Goal: Task Accomplishment & Management: Complete application form

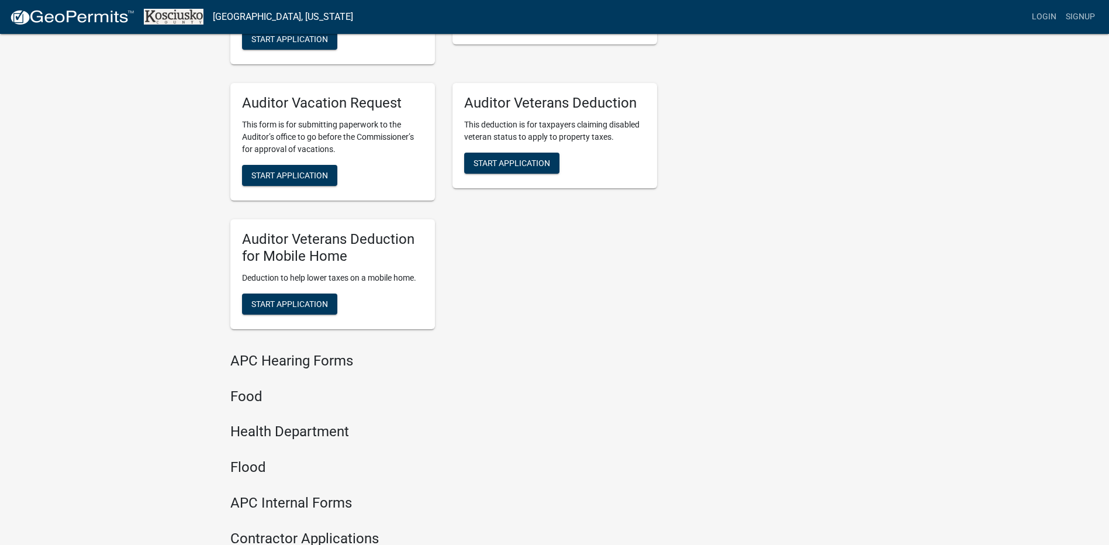
scroll to position [682, 0]
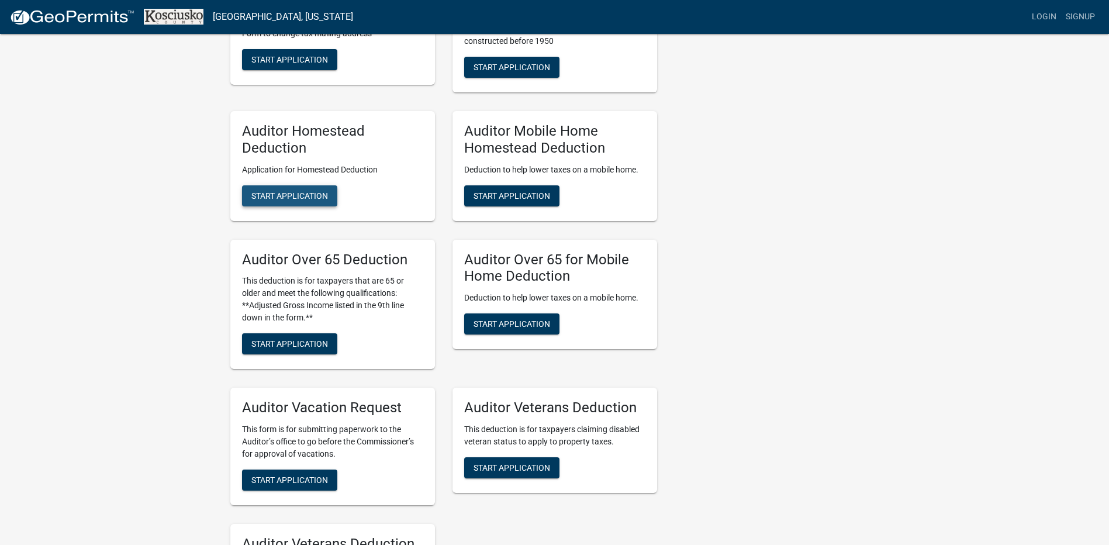
click at [316, 195] on span "Start Application" at bounding box center [289, 195] width 77 height 9
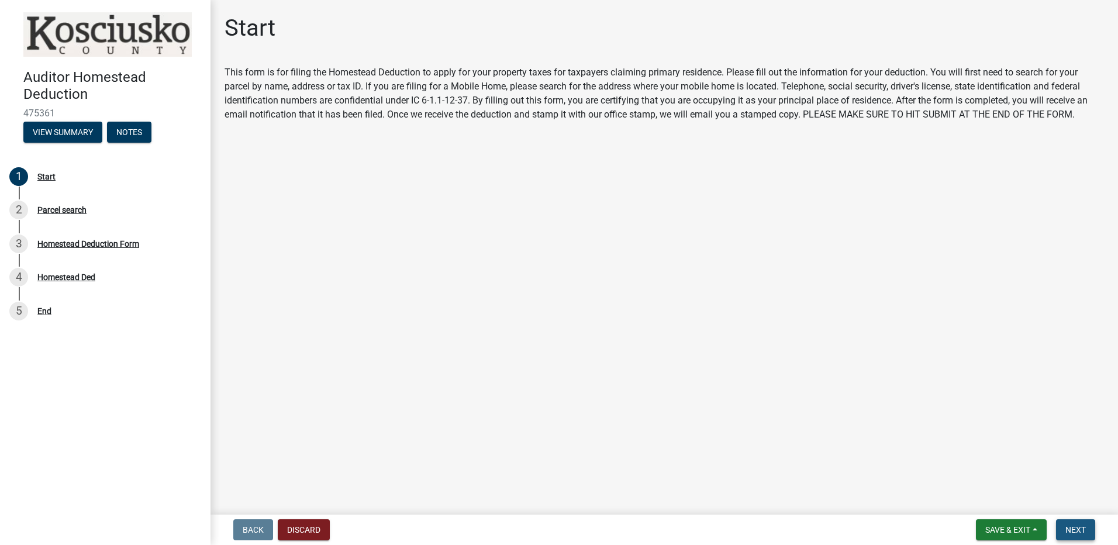
click at [1074, 529] on span "Next" at bounding box center [1076, 529] width 20 height 9
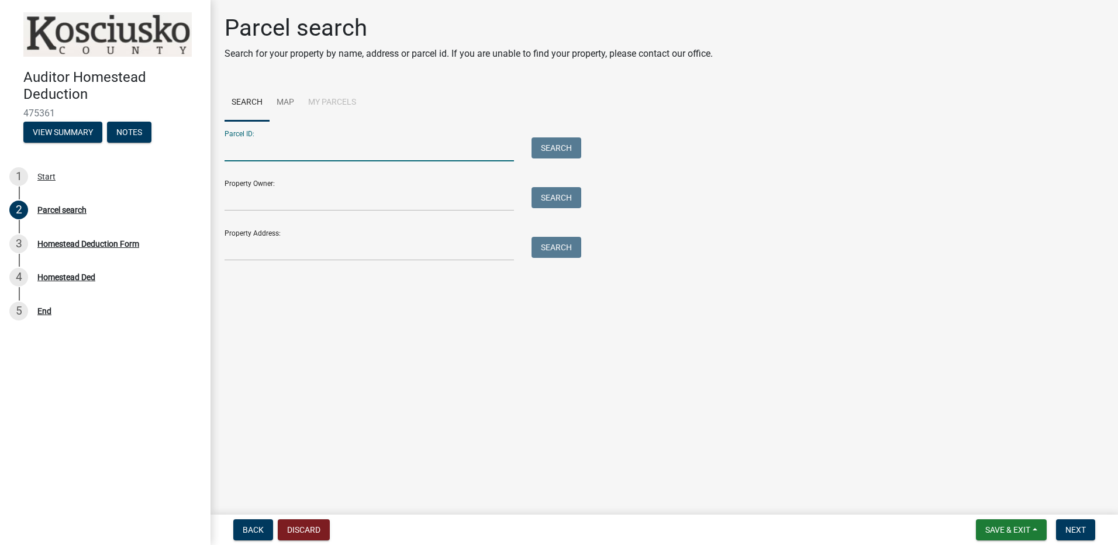
click at [275, 153] on input "Parcel ID:" at bounding box center [369, 149] width 289 height 24
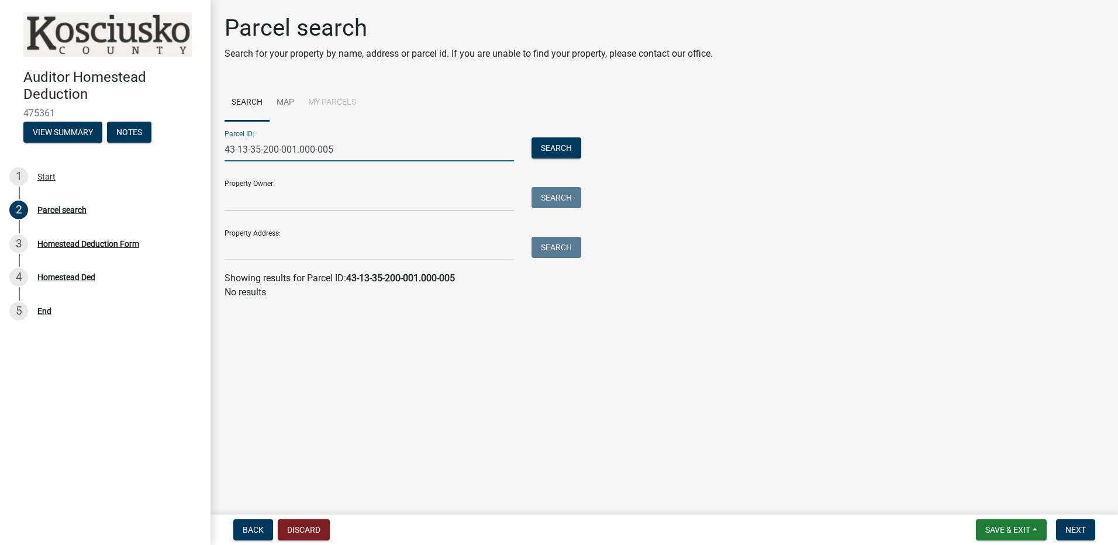
type input "43-13-35-200-001.000-005"
click at [486, 204] on input "Property Owner:" at bounding box center [369, 199] width 289 height 24
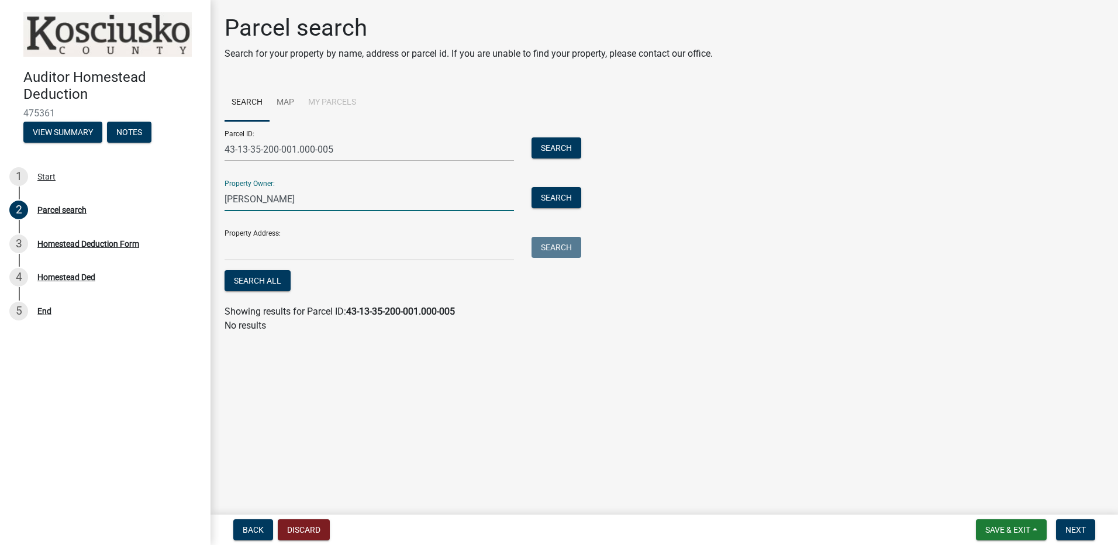
type input "[PERSON_NAME]"
click at [504, 240] on input "Property Address:" at bounding box center [369, 249] width 289 height 24
type input "11201 W 950 S"
click at [267, 281] on button "Search All" at bounding box center [258, 280] width 66 height 21
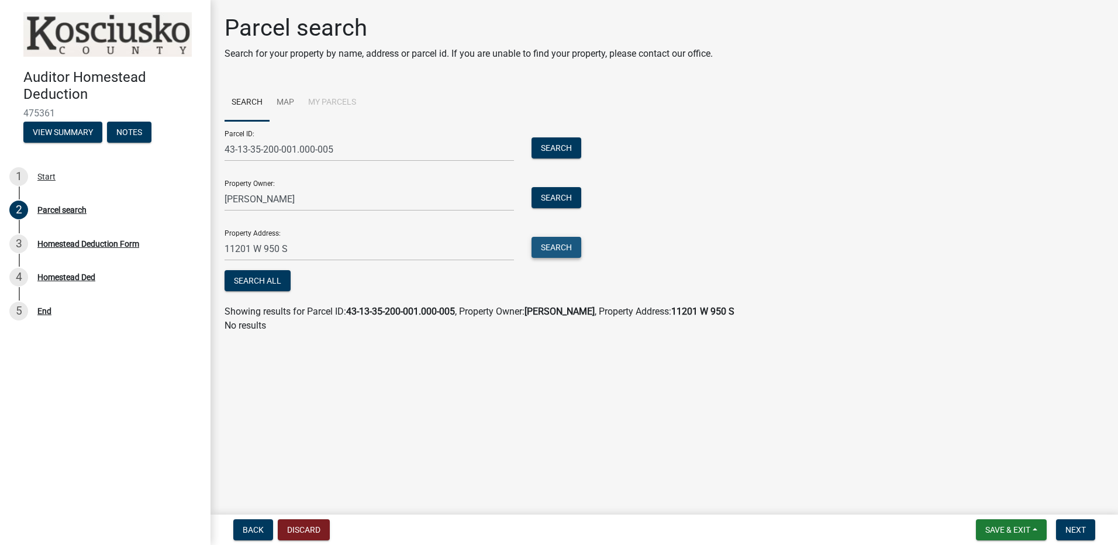
click at [570, 250] on button "Search" at bounding box center [557, 247] width 50 height 21
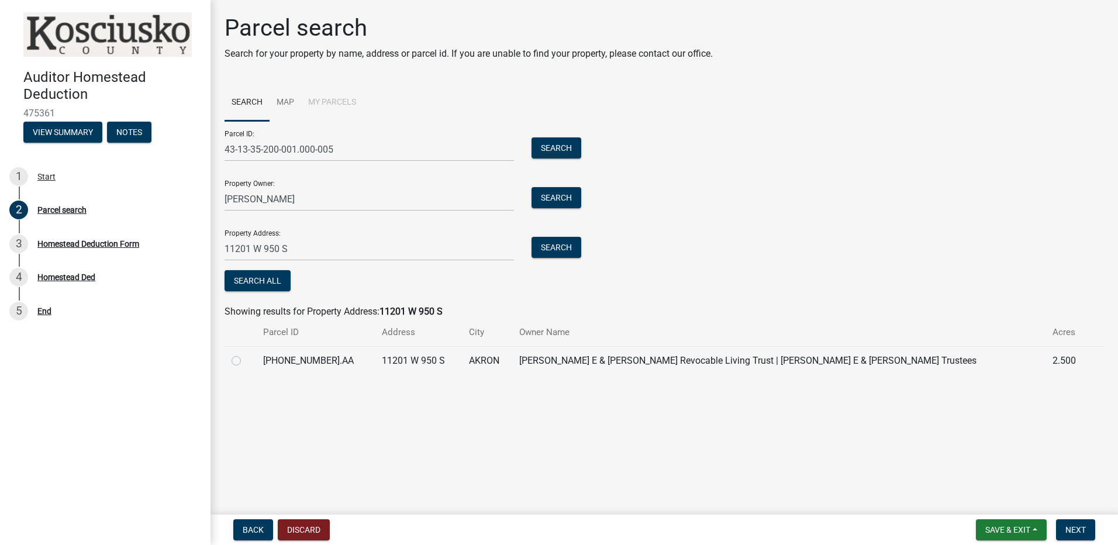
click at [246, 354] on label at bounding box center [246, 354] width 0 height 0
click at [246, 361] on input "radio" at bounding box center [250, 358] width 8 height 8
radio input "true"
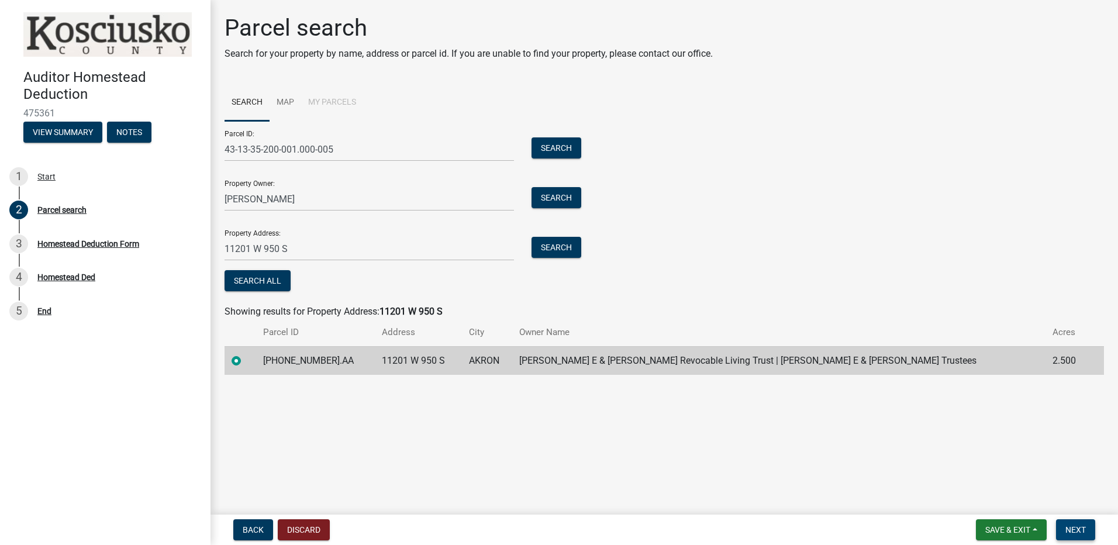
click at [1072, 527] on span "Next" at bounding box center [1076, 529] width 20 height 9
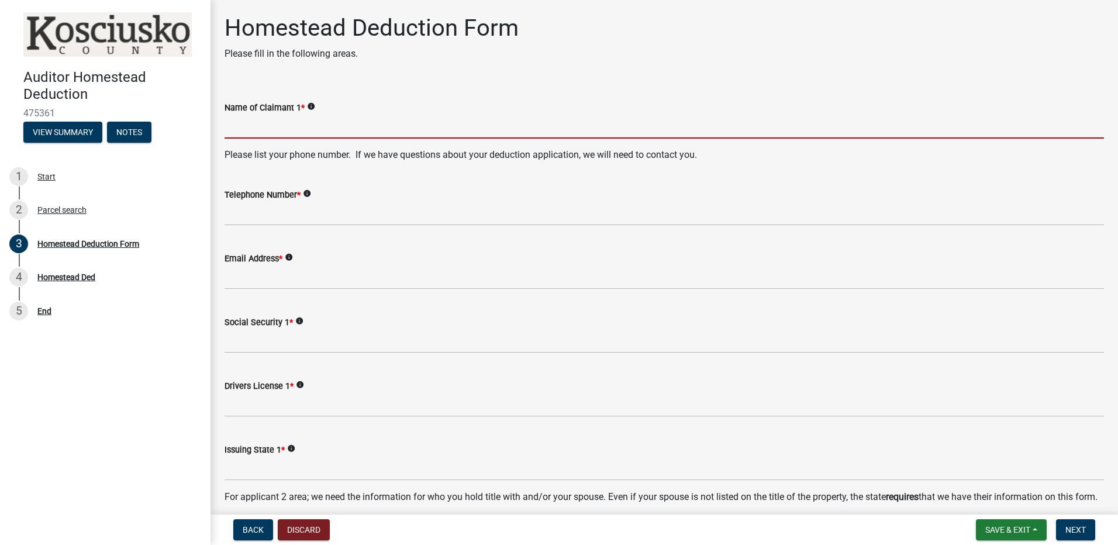
click at [294, 131] on input "Name of Claimant 1 *" at bounding box center [665, 127] width 880 height 24
click at [332, 126] on input "Name of Claimant 1 *" at bounding box center [665, 127] width 880 height 24
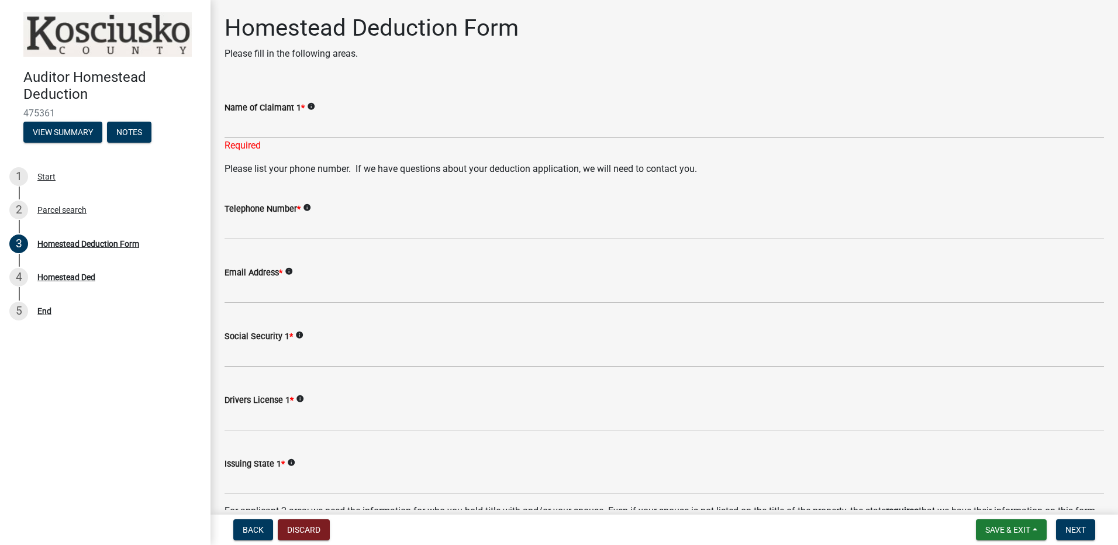
click at [309, 106] on icon "info" at bounding box center [311, 106] width 8 height 8
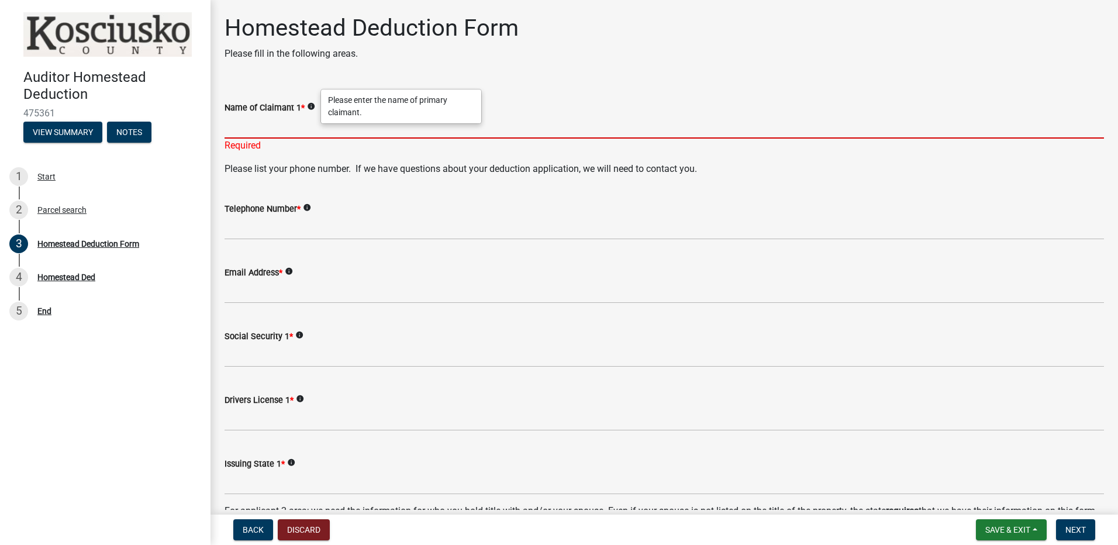
click at [298, 129] on input "Name of Claimant 1 *" at bounding box center [665, 127] width 880 height 24
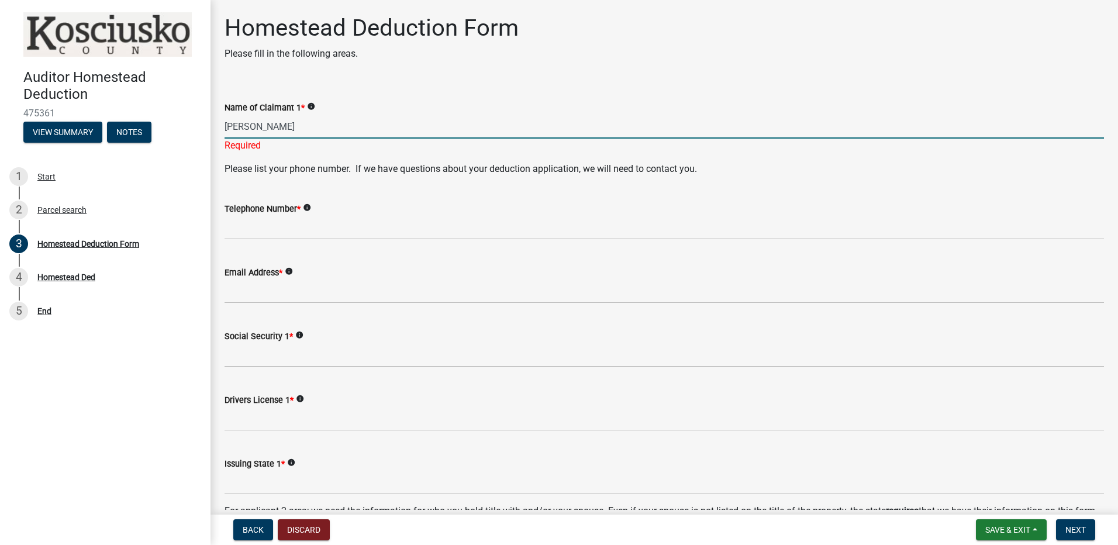
type input "[PERSON_NAME]"
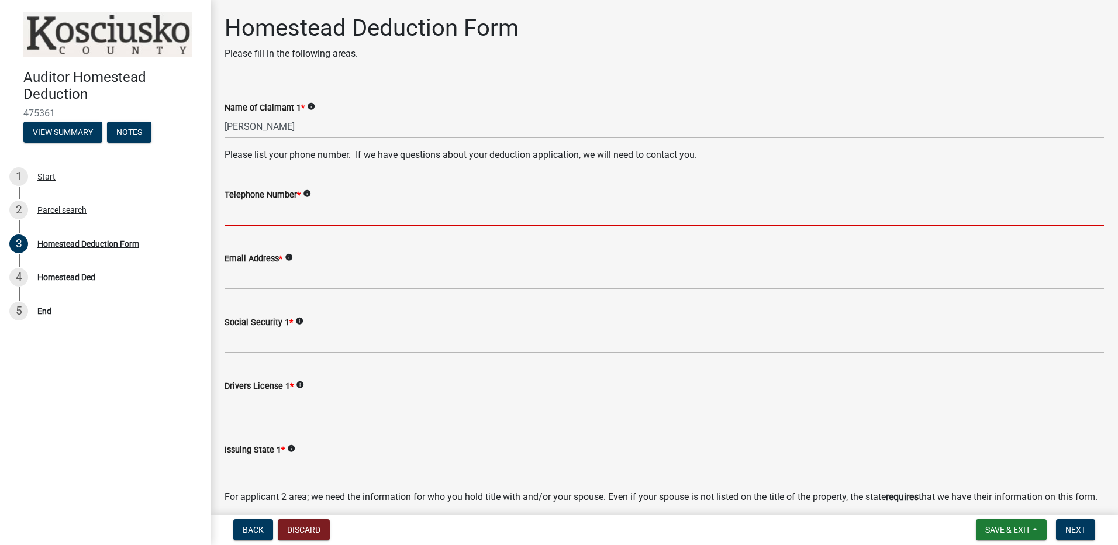
click at [451, 203] on form "Telephone Number * info" at bounding box center [665, 207] width 880 height 38
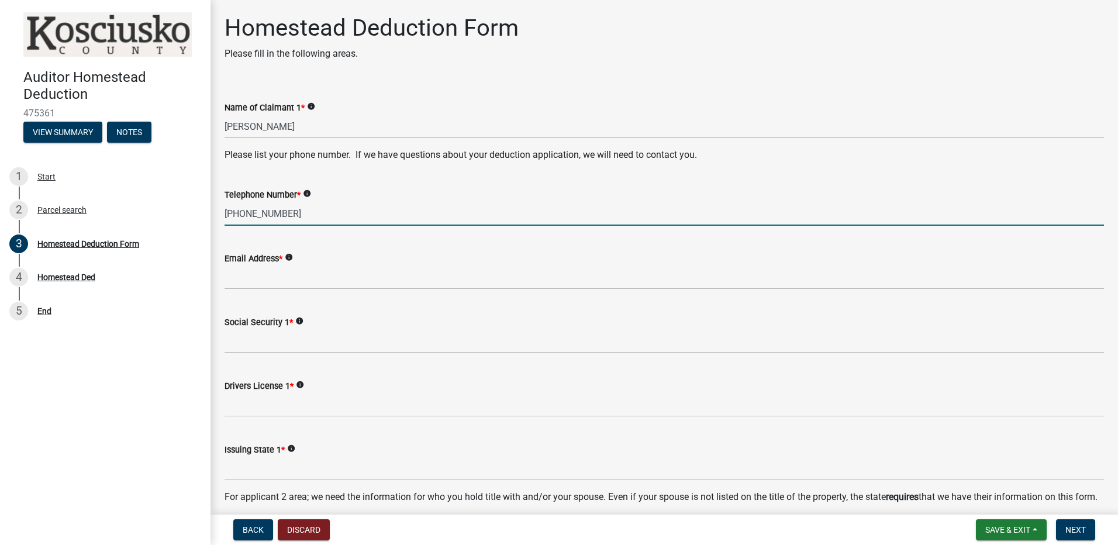
type input "[PHONE_NUMBER]"
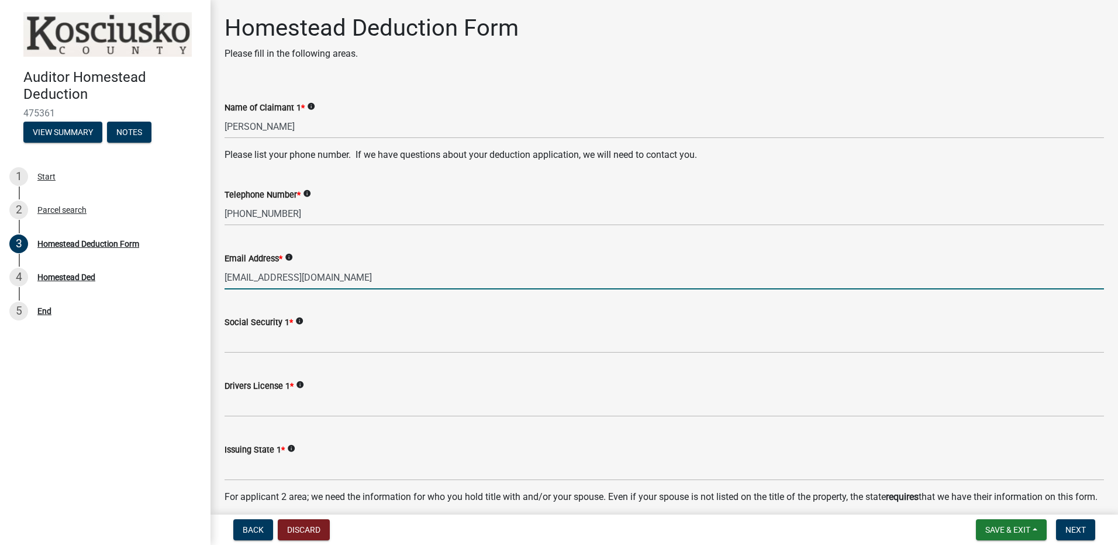
type input "[EMAIL_ADDRESS][DOMAIN_NAME]"
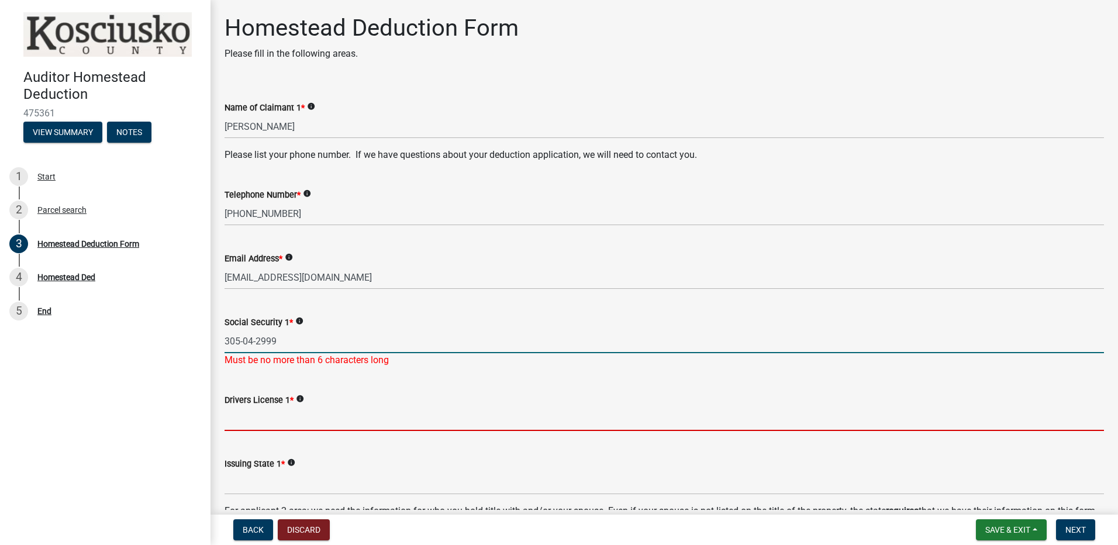
click at [242, 342] on input "305-04-2999" at bounding box center [665, 341] width 880 height 24
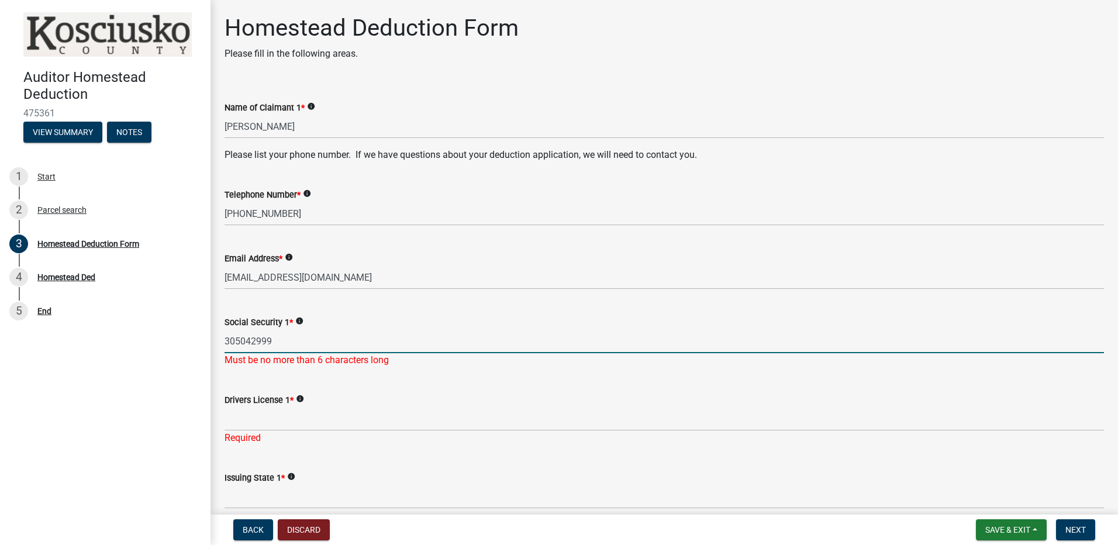
type input "305042999"
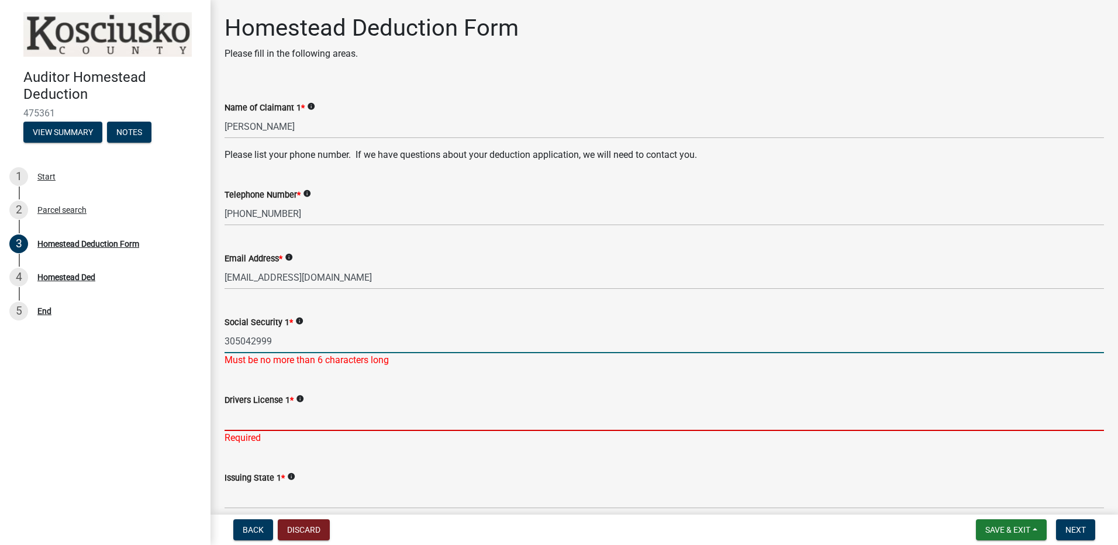
click at [266, 419] on input "Drivers License 1 *" at bounding box center [665, 419] width 880 height 24
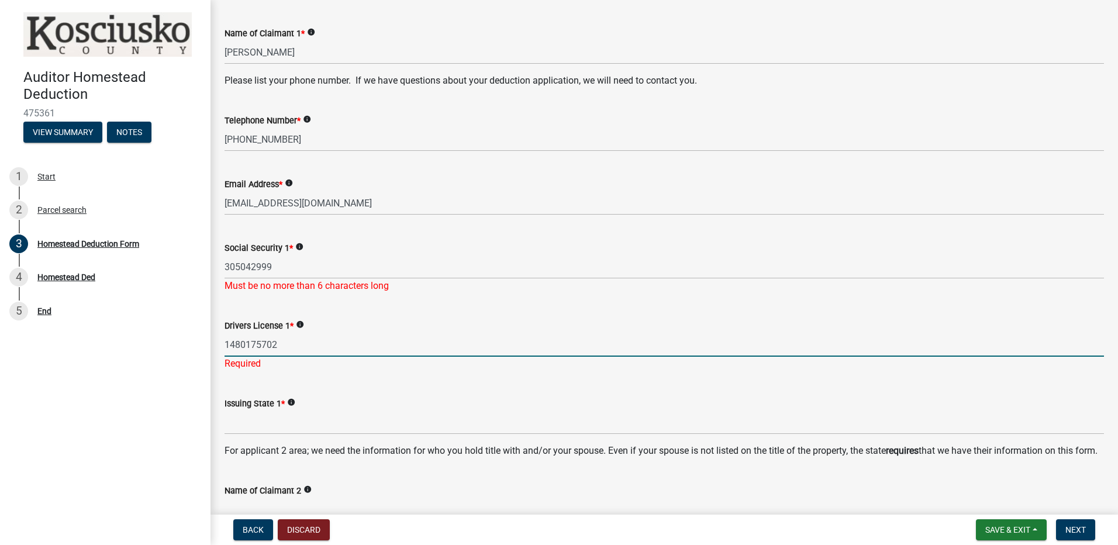
scroll to position [98, 0]
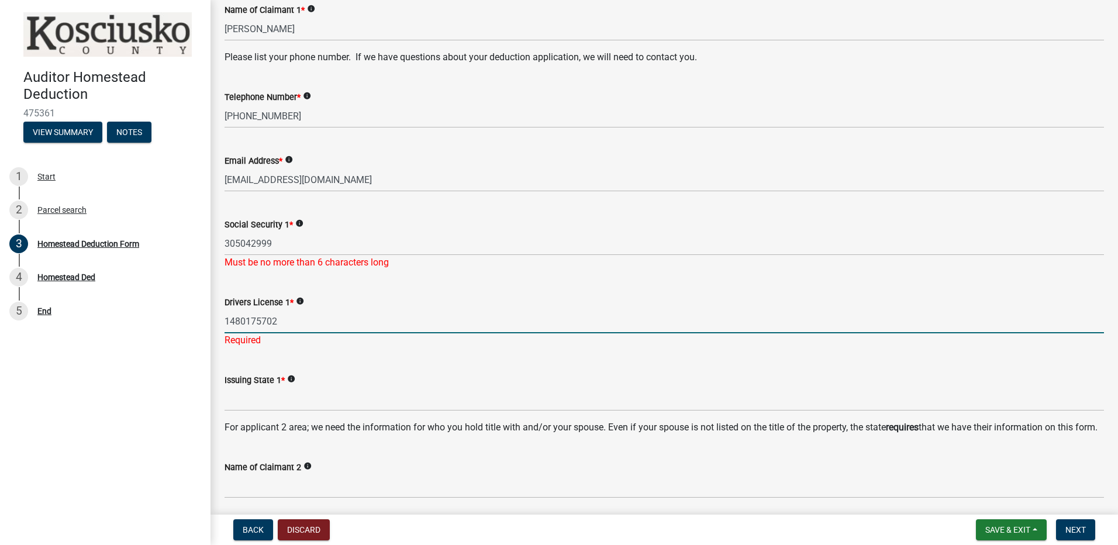
type input "1480175702"
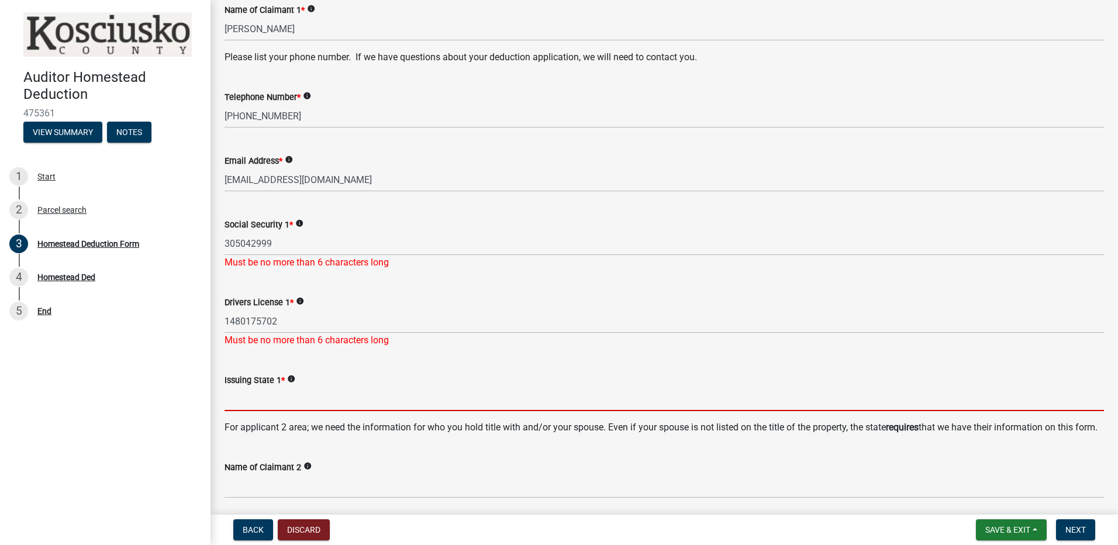
click at [347, 388] on input "Issuing State 1 *" at bounding box center [665, 399] width 880 height 24
click at [297, 222] on icon "info" at bounding box center [299, 223] width 8 height 8
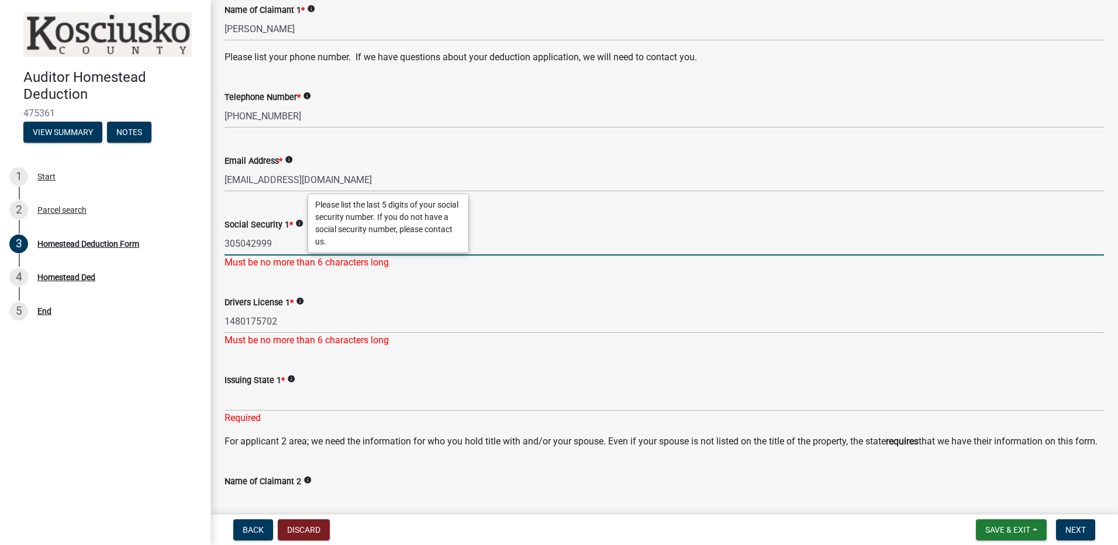
click at [244, 243] on input "305042999" at bounding box center [665, 244] width 880 height 24
type input "42999"
click at [295, 292] on div "Drivers License 1 * info [DRIVERS_LICENSE_NUMBER] Must be no more than 6 charac…" at bounding box center [665, 313] width 880 height 68
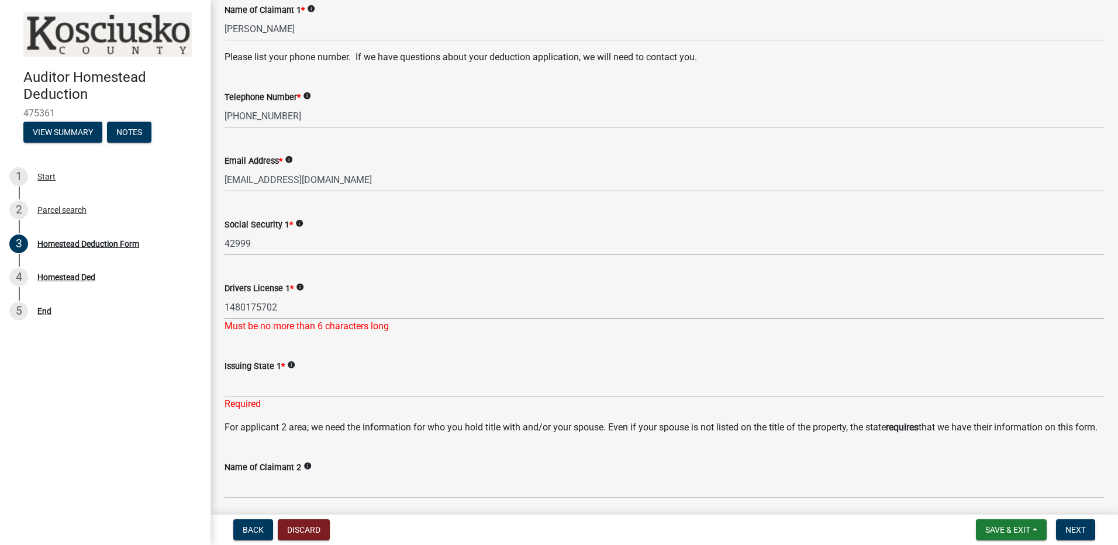
click at [297, 222] on icon "info" at bounding box center [299, 223] width 8 height 8
click at [301, 287] on icon "info" at bounding box center [300, 287] width 8 height 8
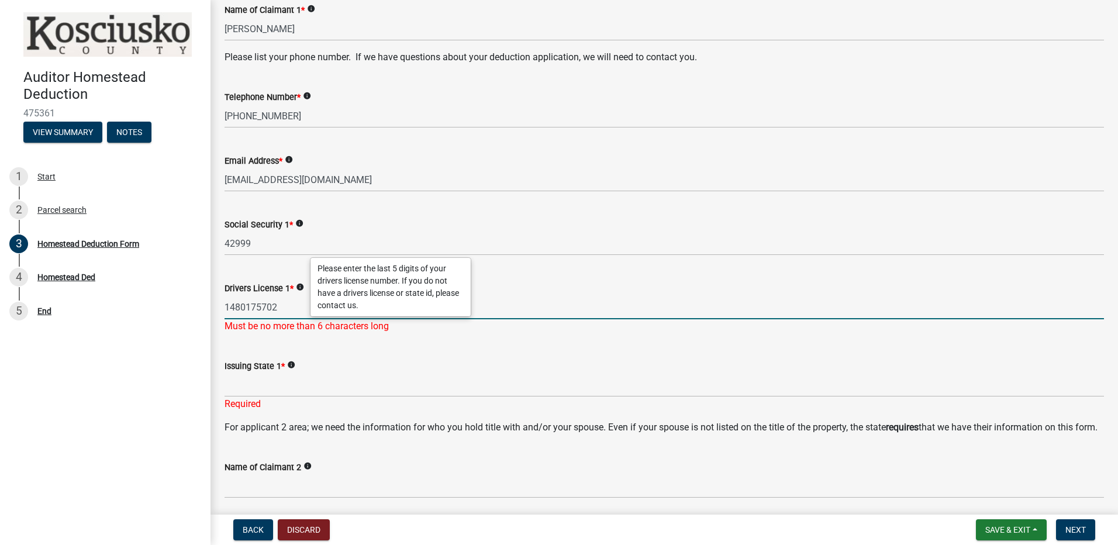
click at [249, 308] on input "1480175702" at bounding box center [665, 307] width 880 height 24
click at [292, 300] on input "75702" at bounding box center [665, 307] width 880 height 24
type input "75702"
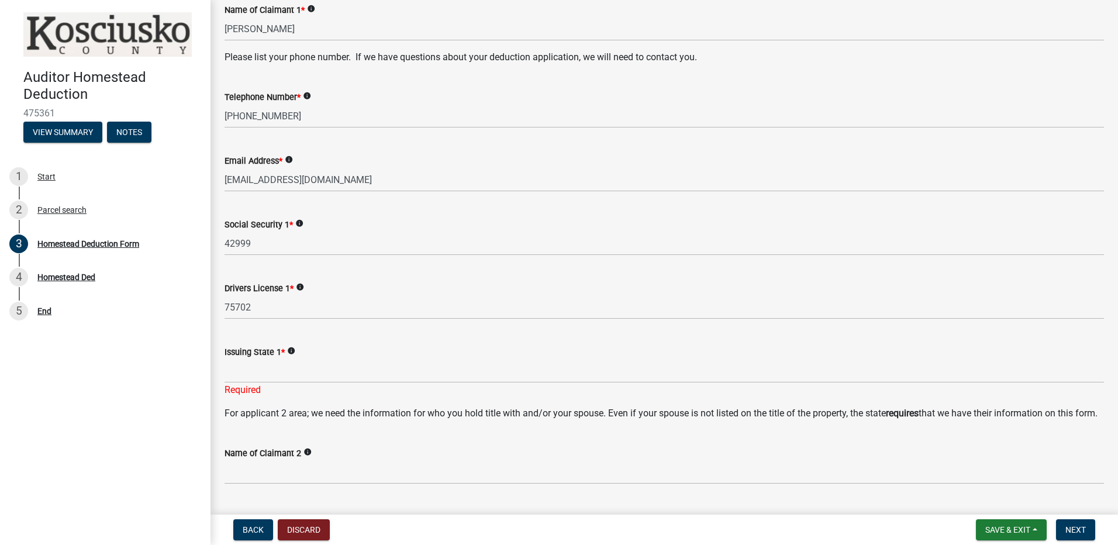
click at [320, 343] on div "Issuing State 1 * info Required" at bounding box center [665, 363] width 880 height 68
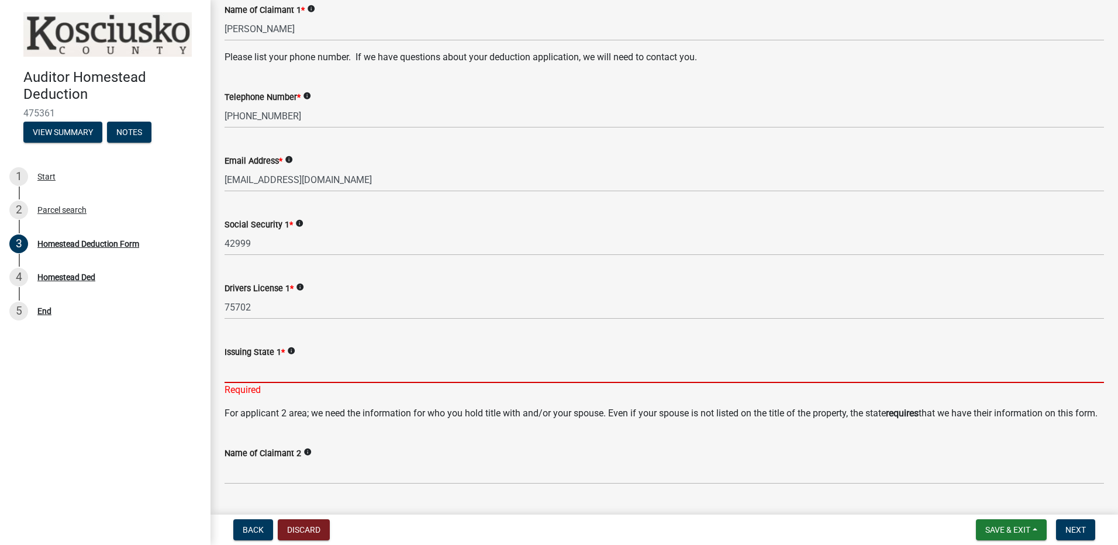
click at [306, 375] on input "Issuing State 1 *" at bounding box center [665, 371] width 880 height 24
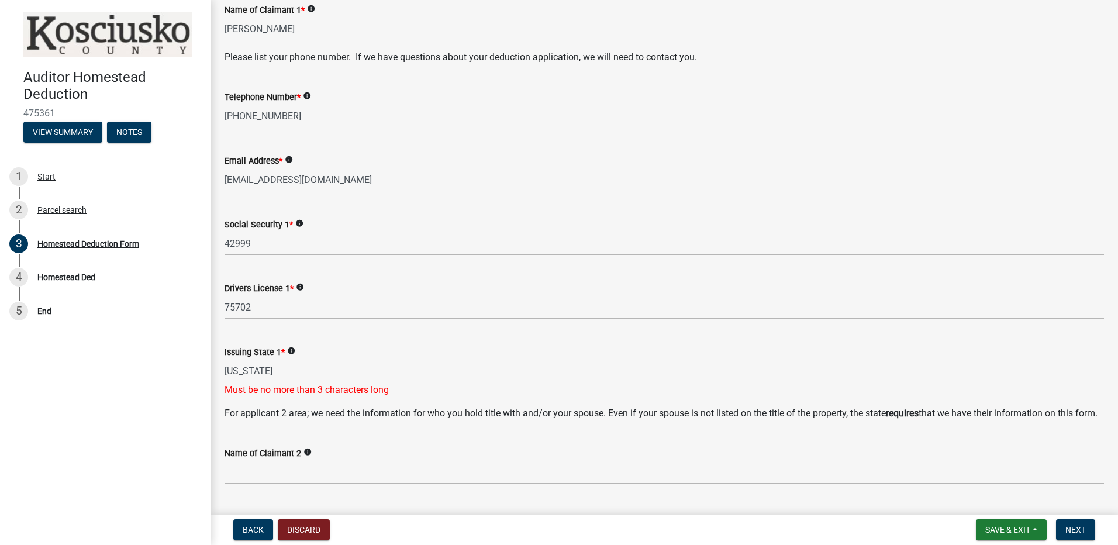
click at [299, 399] on wm-data-entity-input "Issuing State 1 * info [US_STATE] Must be no more than 3 characters long" at bounding box center [665, 368] width 880 height 78
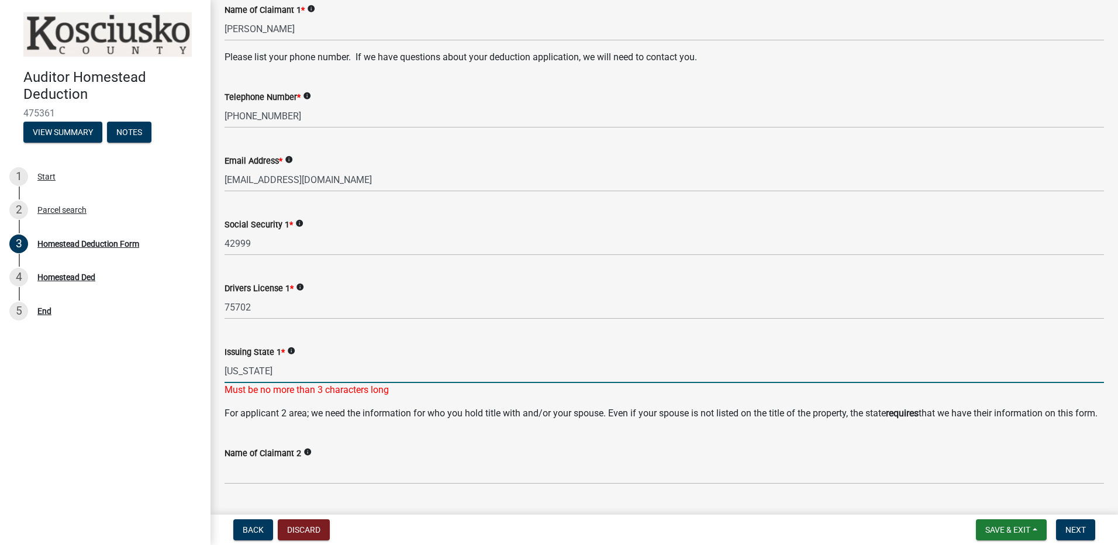
click at [293, 373] on input "[US_STATE]" at bounding box center [665, 371] width 880 height 24
click at [293, 373] on input "IN" at bounding box center [665, 371] width 880 height 24
type input "IN"
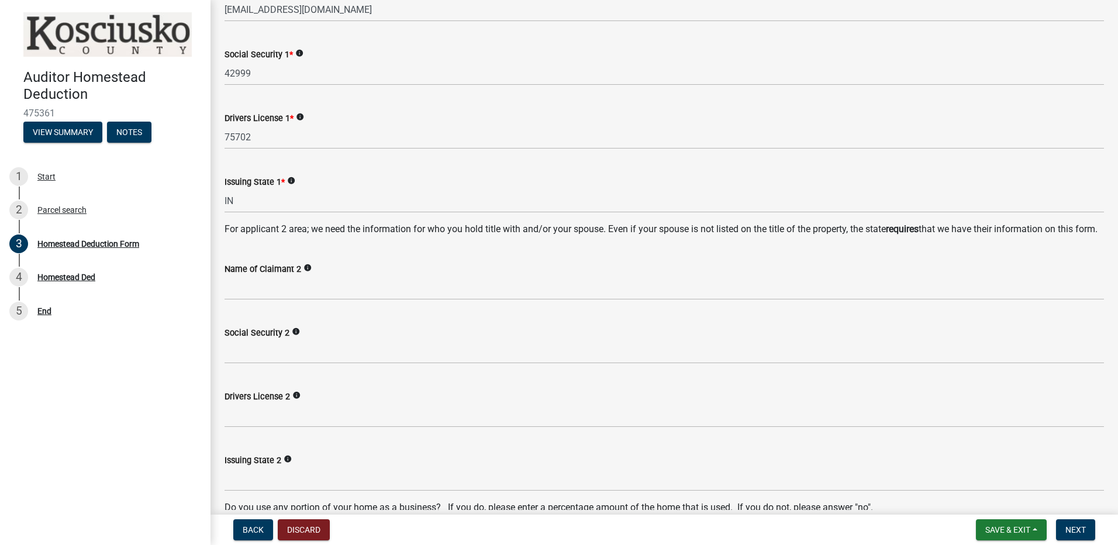
scroll to position [292, 0]
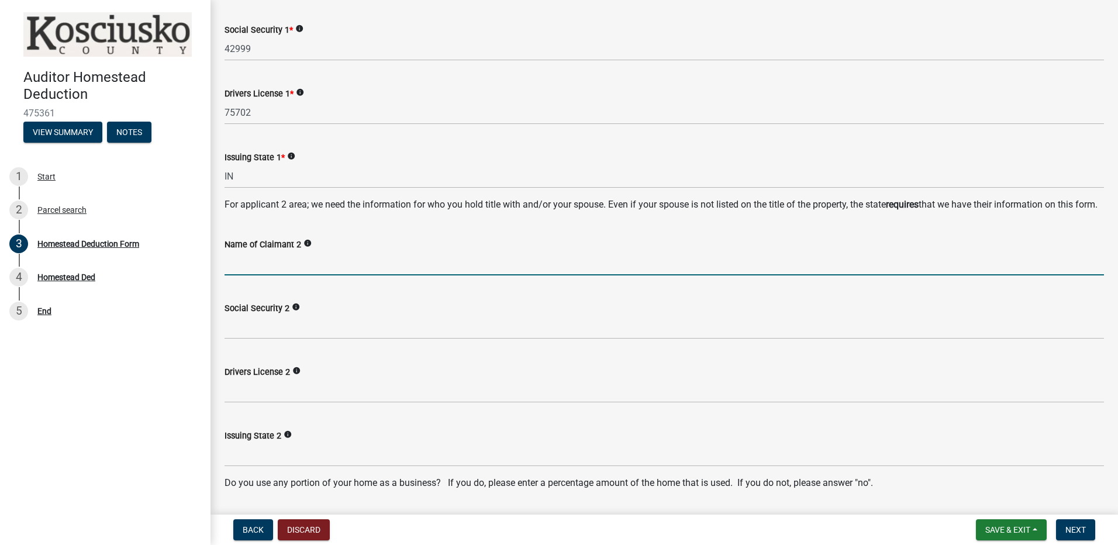
click at [418, 275] on input "Name of Claimant 2" at bounding box center [665, 263] width 880 height 24
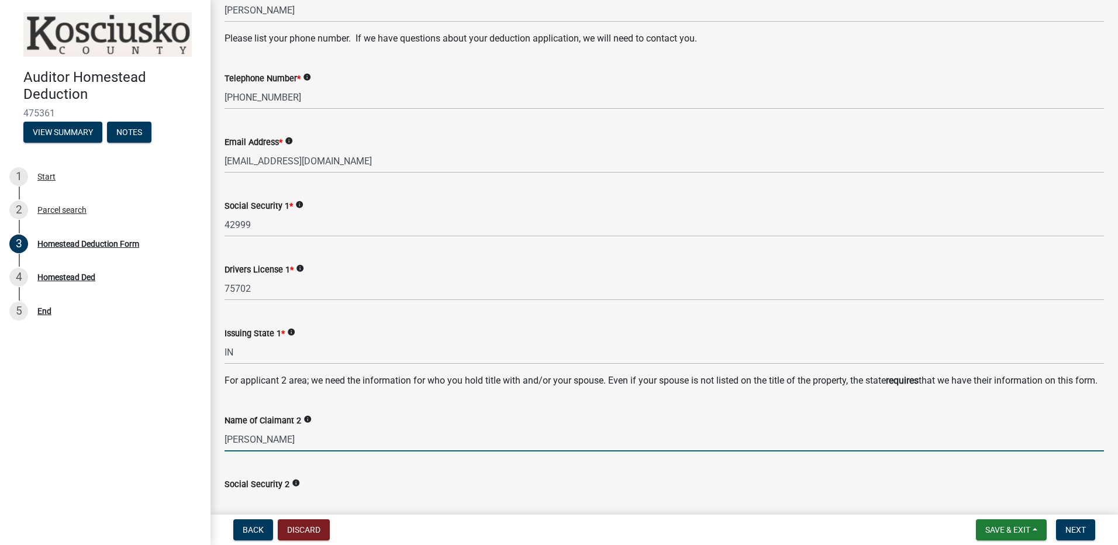
scroll to position [195, 0]
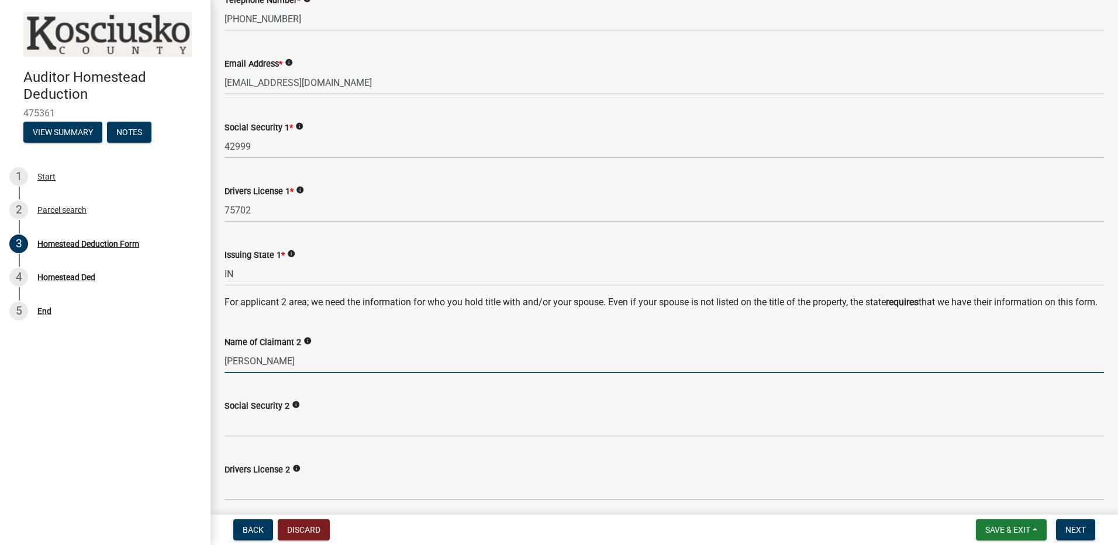
type input "[PERSON_NAME]"
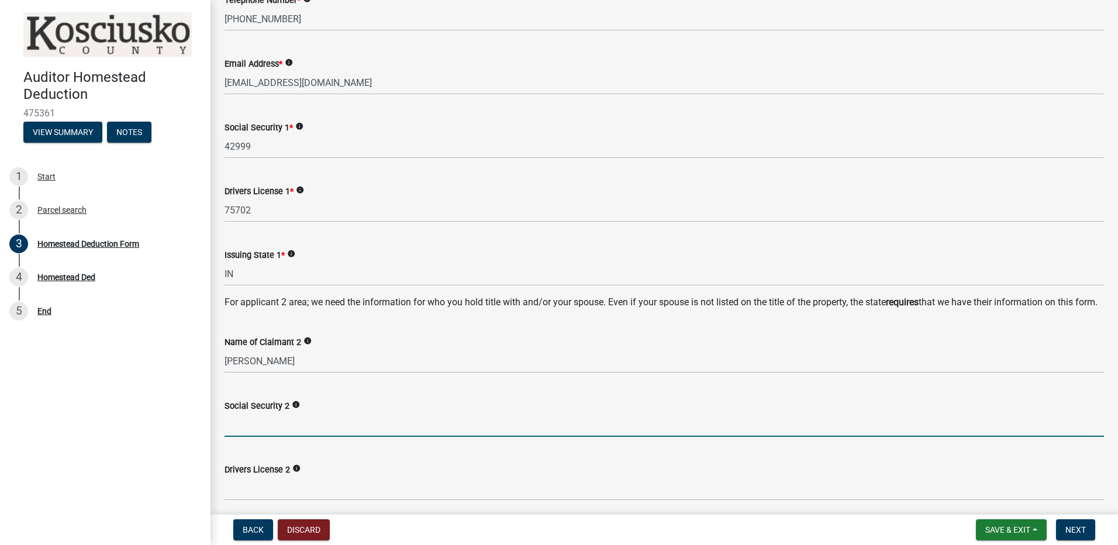
click at [274, 437] on input "Social Security 2" at bounding box center [665, 425] width 880 height 24
type input "25882"
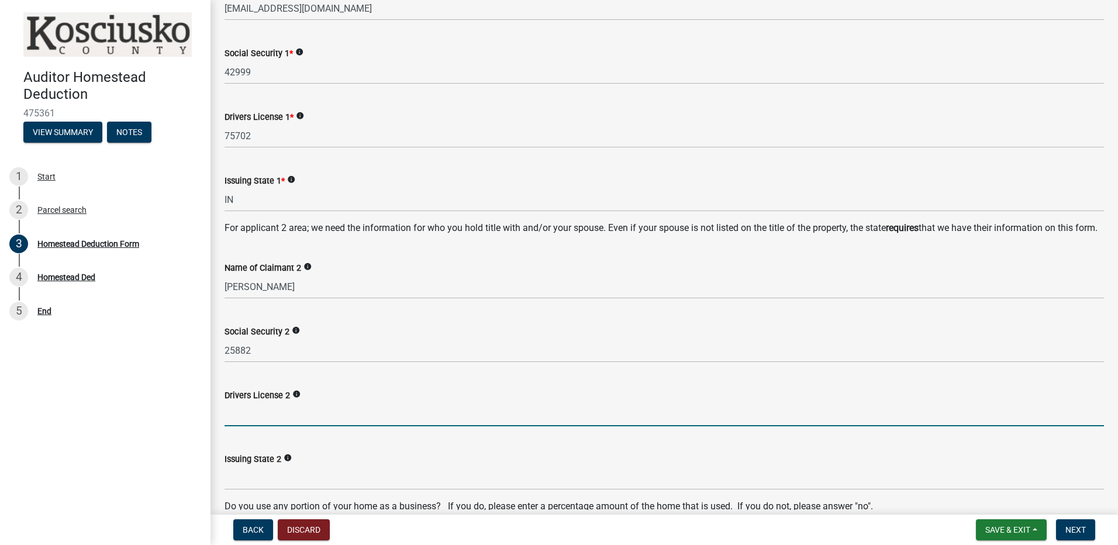
scroll to position [297, 0]
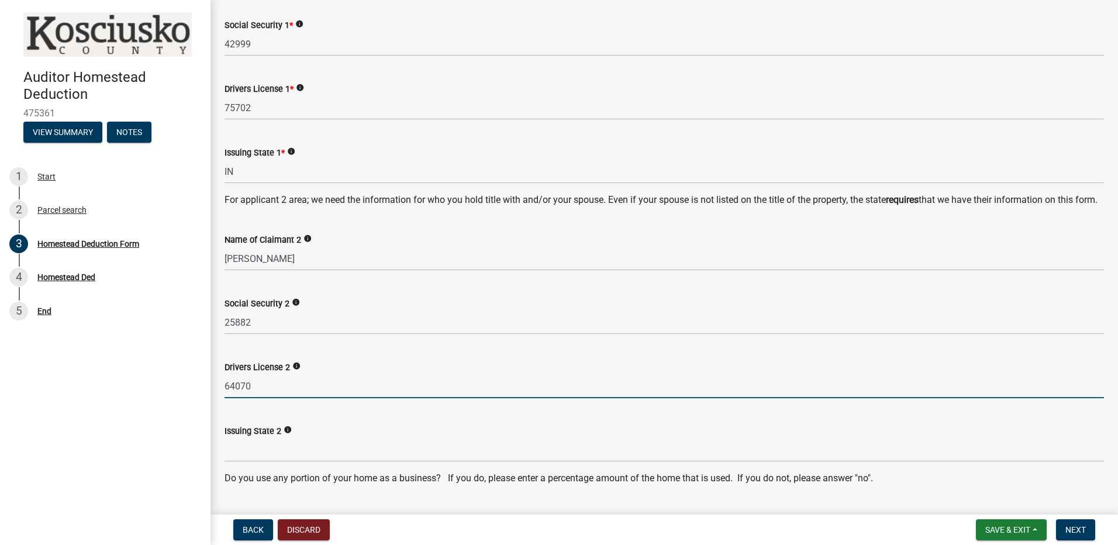
type input "64070"
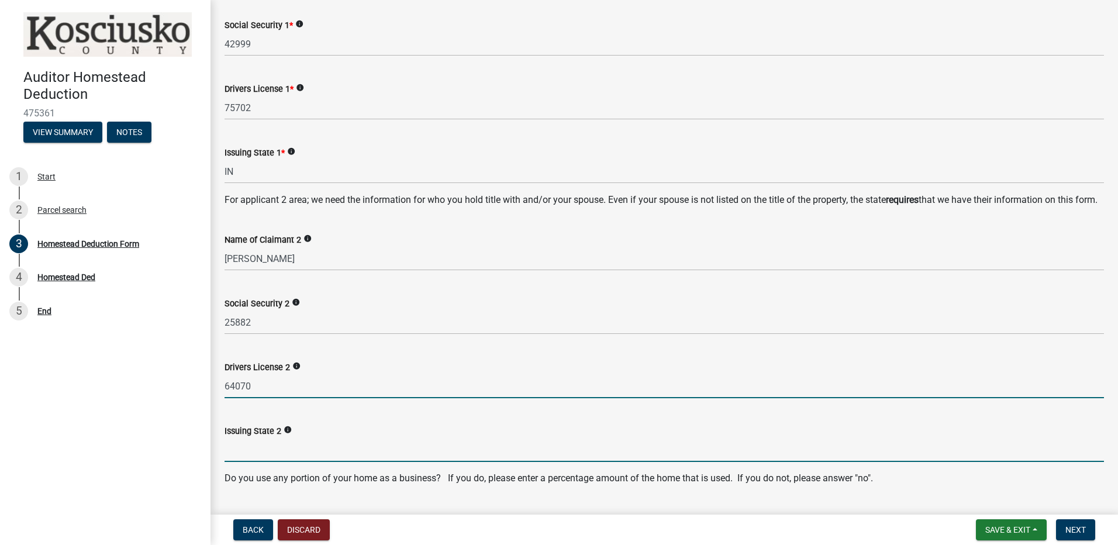
click at [258, 461] on input "Issuing State 2" at bounding box center [665, 450] width 880 height 24
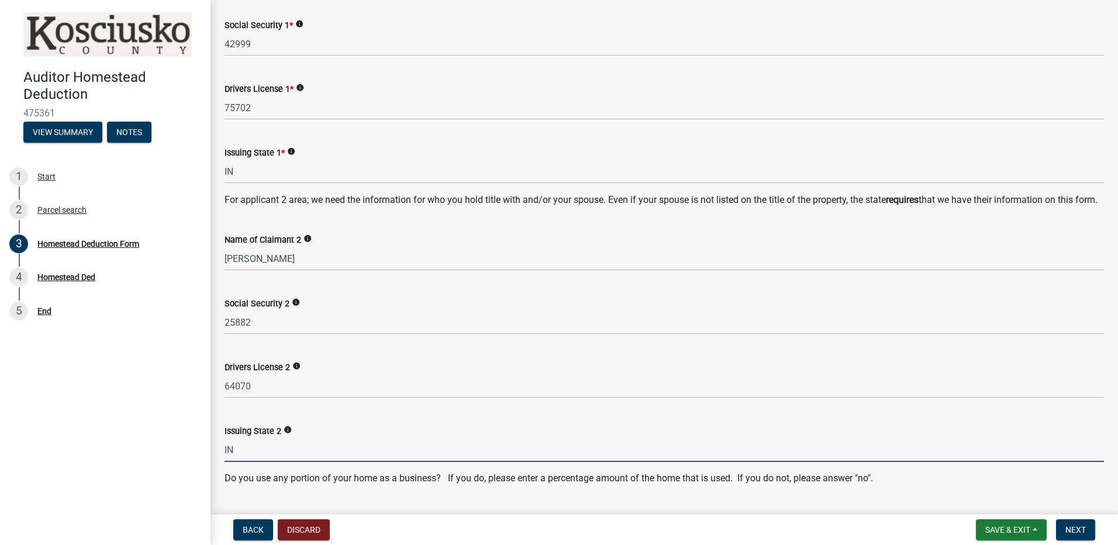
type input "IN"
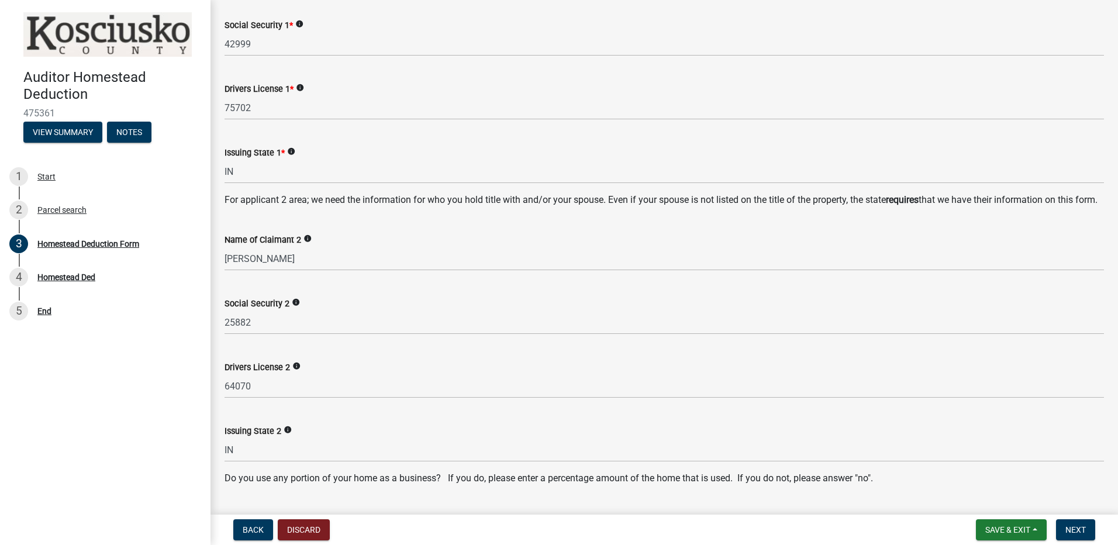
click at [515, 438] on div "Issuing State 2 info" at bounding box center [665, 431] width 880 height 14
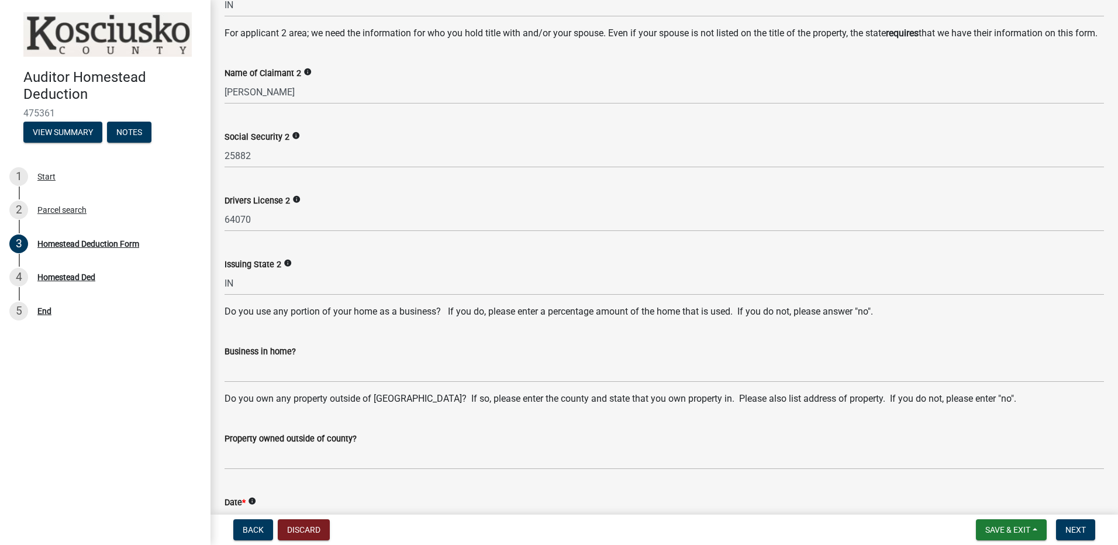
scroll to position [492, 0]
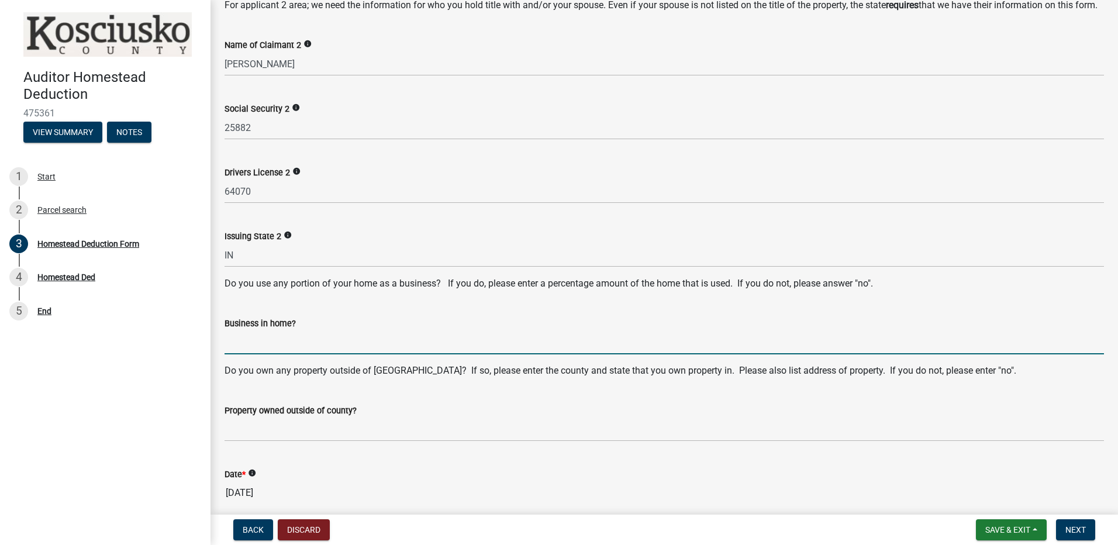
click at [349, 354] on input "Business in home?" at bounding box center [665, 342] width 880 height 24
type input "No"
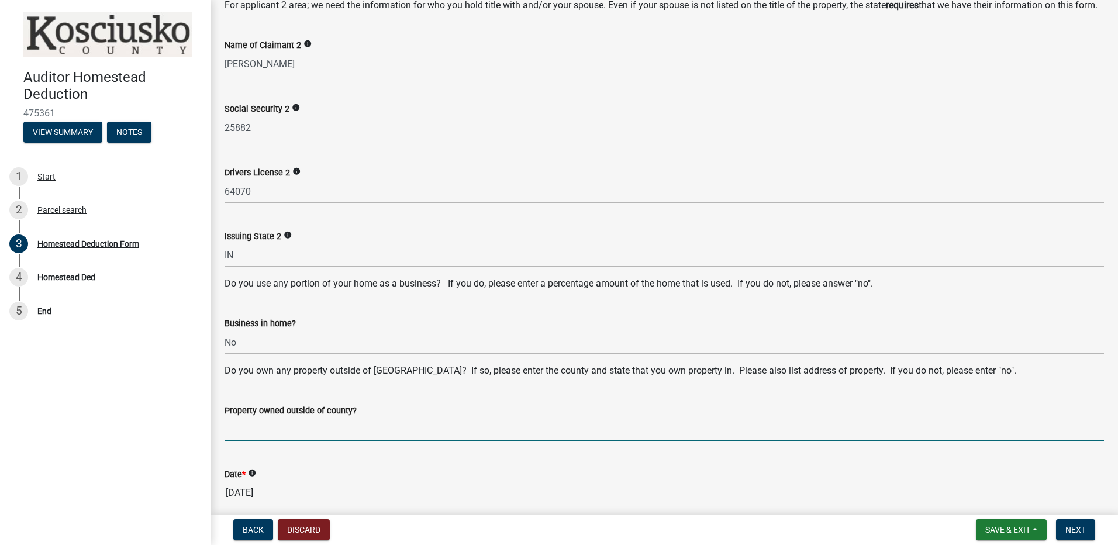
click at [339, 442] on input "Property owned outside of county?" at bounding box center [665, 430] width 880 height 24
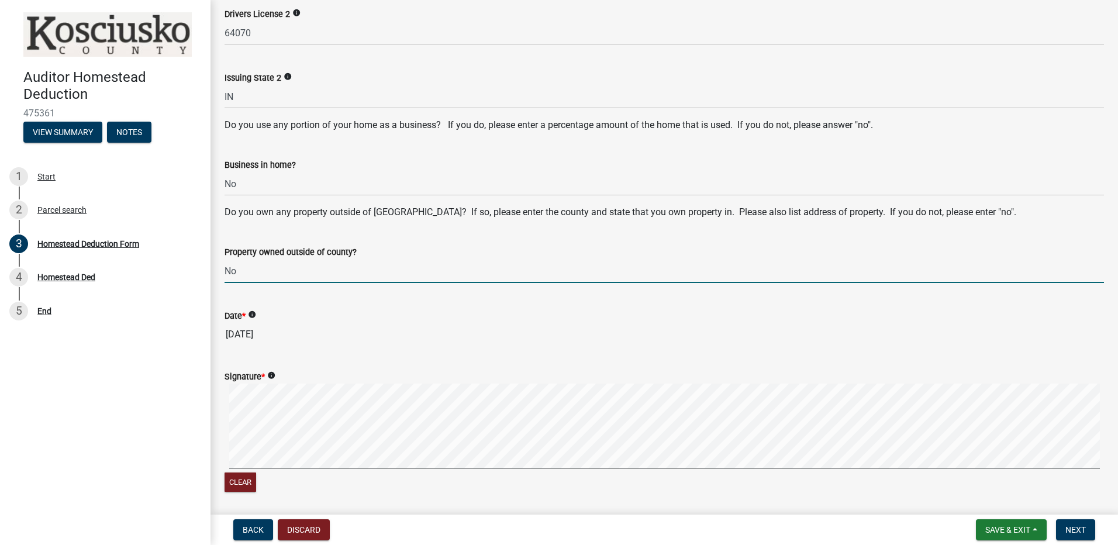
scroll to position [687, 0]
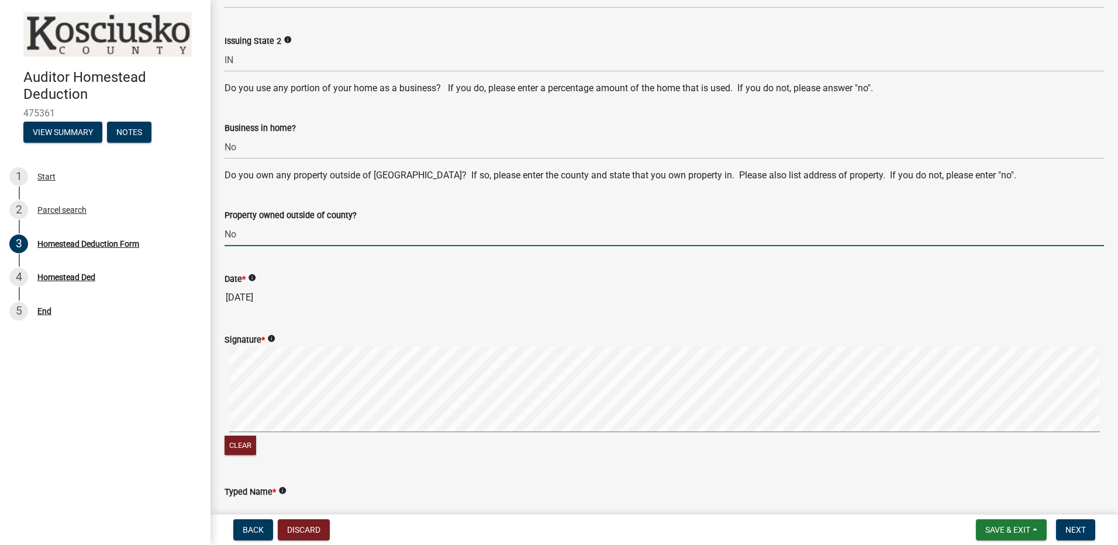
type input "No"
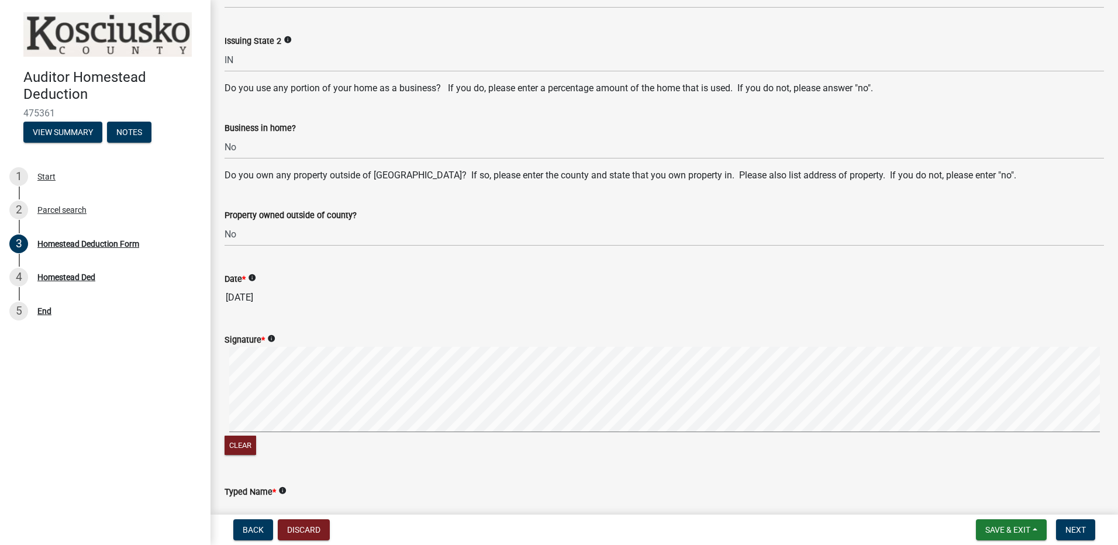
click at [273, 343] on icon "info" at bounding box center [271, 339] width 8 height 8
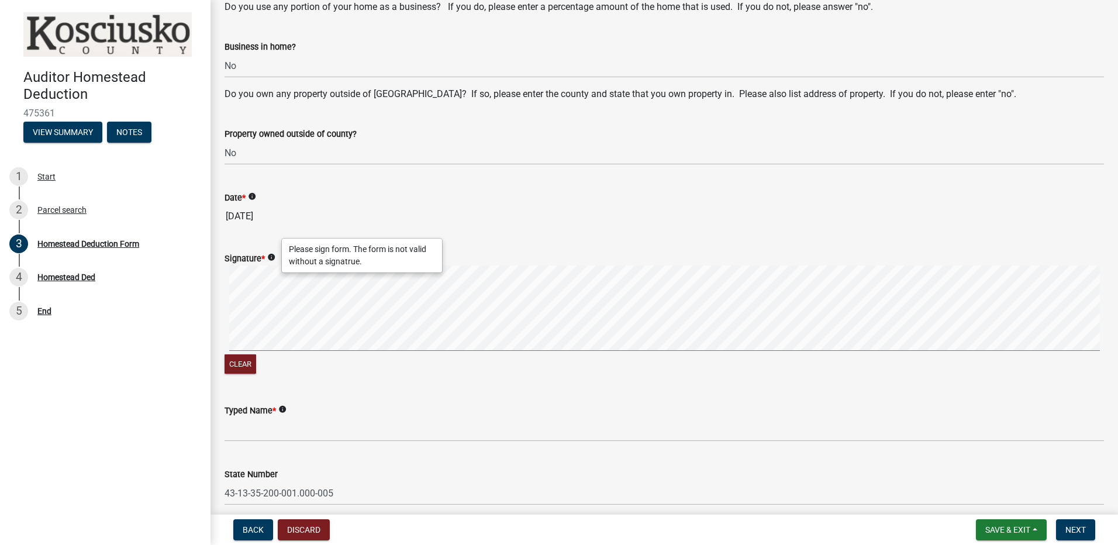
scroll to position [784, 0]
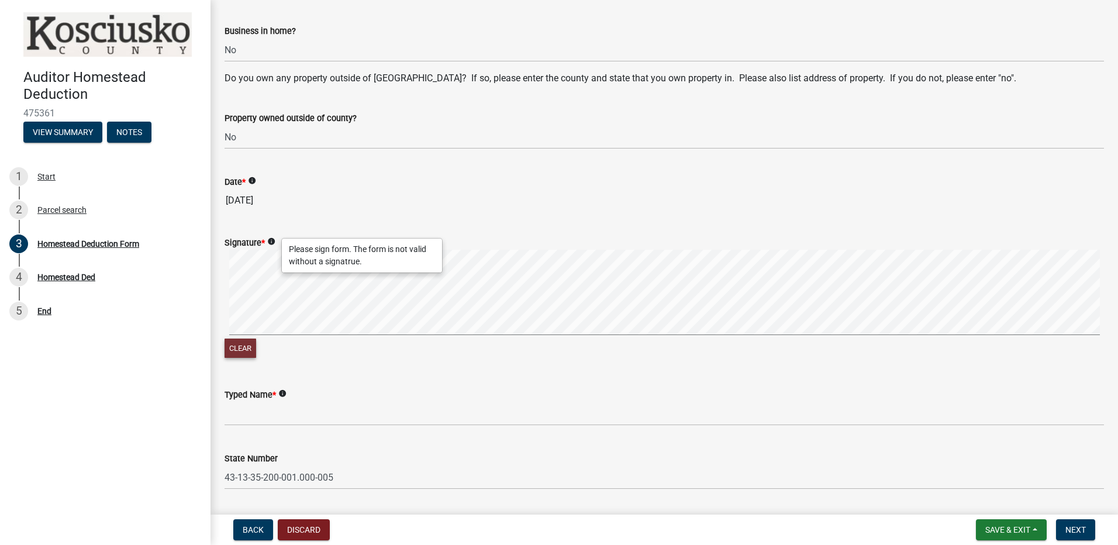
click at [243, 358] on button "Clear" at bounding box center [241, 348] width 32 height 19
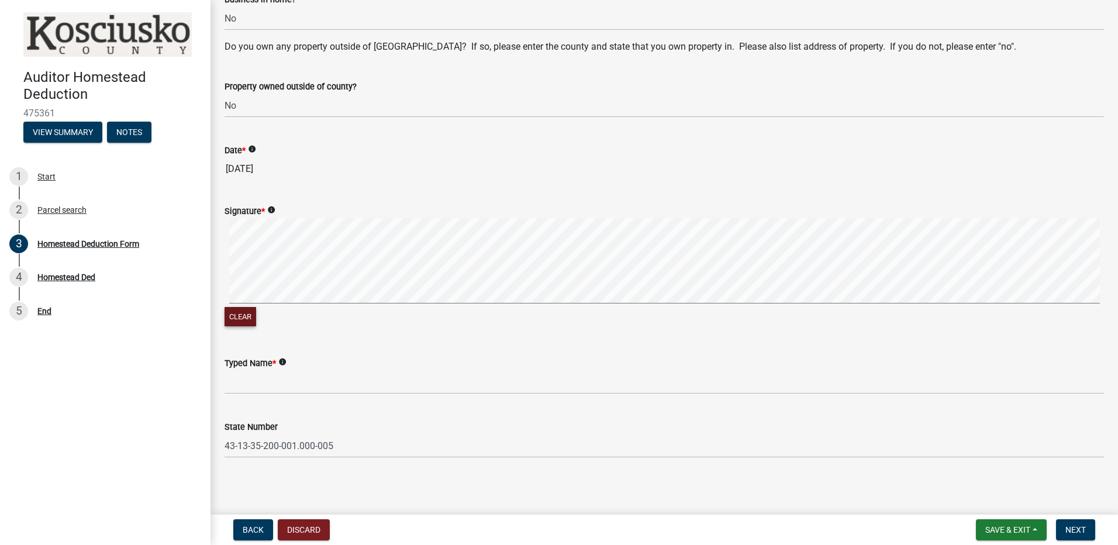
scroll to position [833, 0]
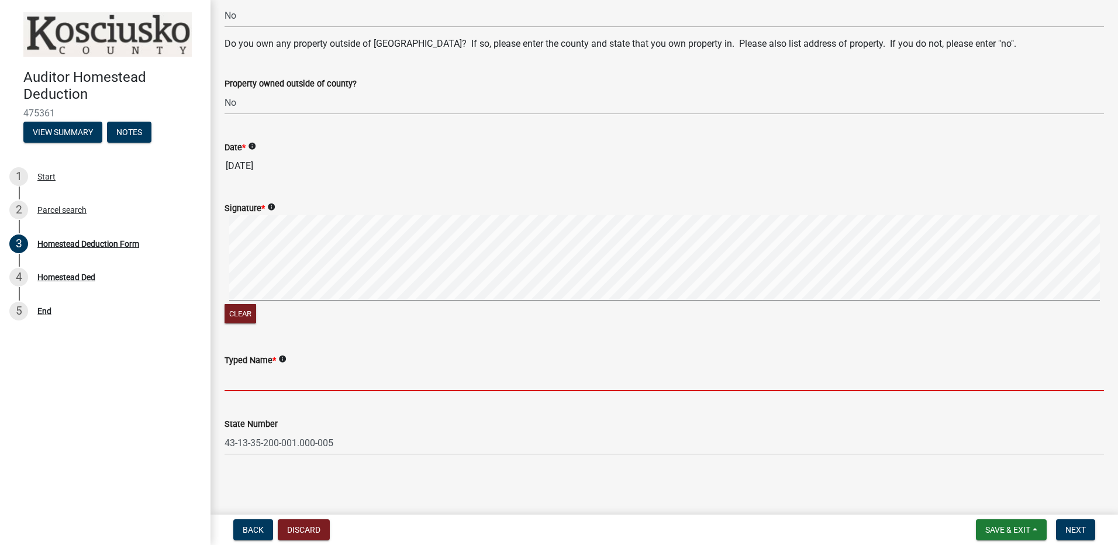
click at [254, 382] on input "Typed Name *" at bounding box center [665, 379] width 880 height 24
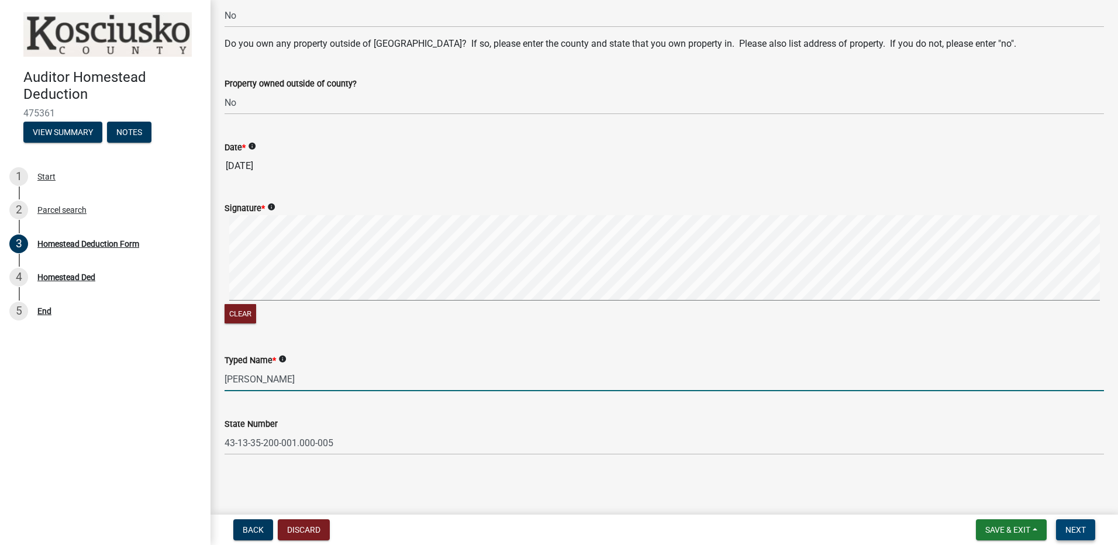
type input "[PERSON_NAME]"
click at [1080, 529] on span "Next" at bounding box center [1076, 529] width 20 height 9
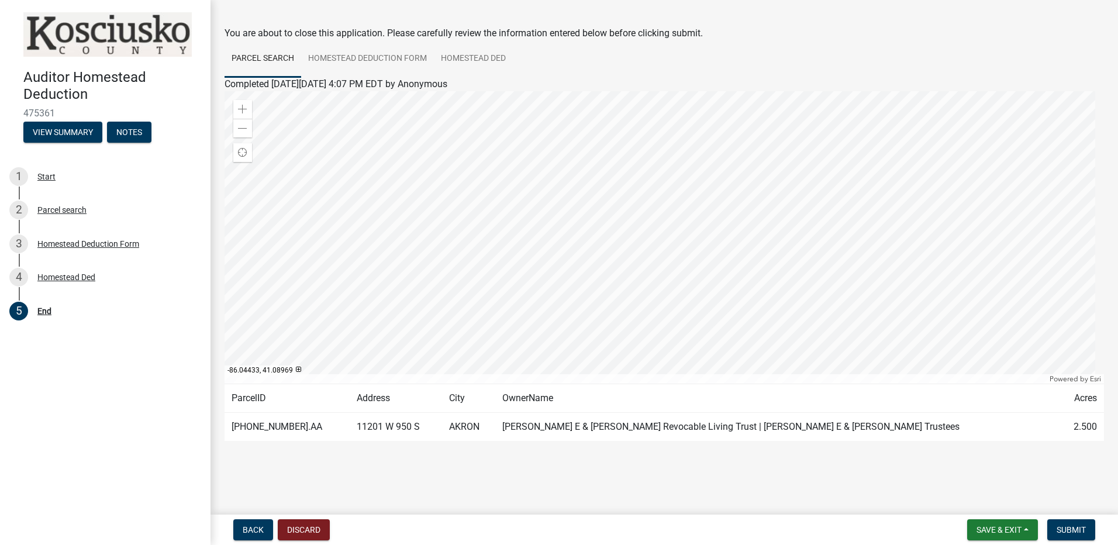
scroll to position [0, 0]
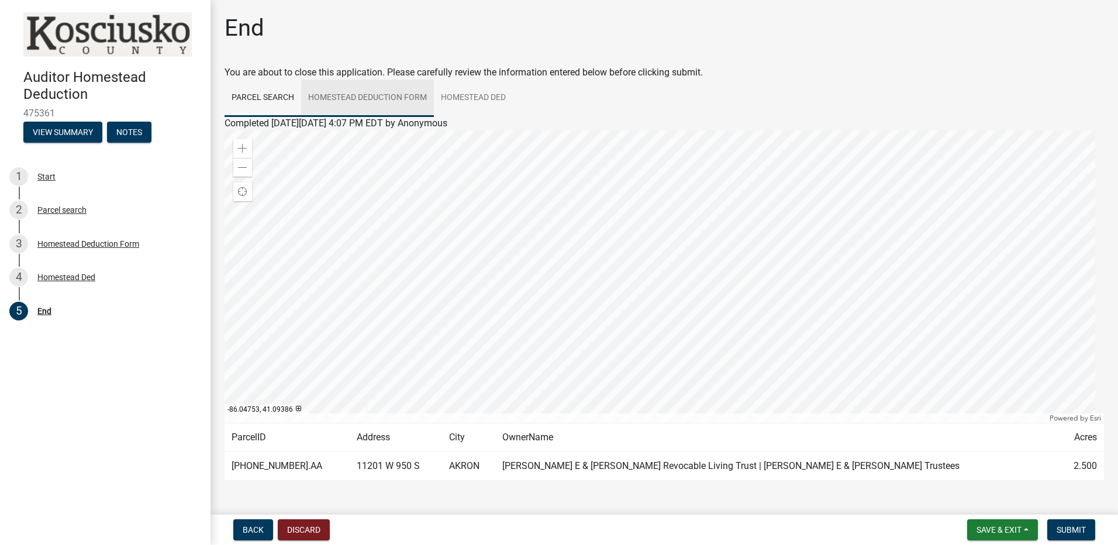
click at [388, 100] on link "Homestead Deduction Form" at bounding box center [367, 98] width 133 height 37
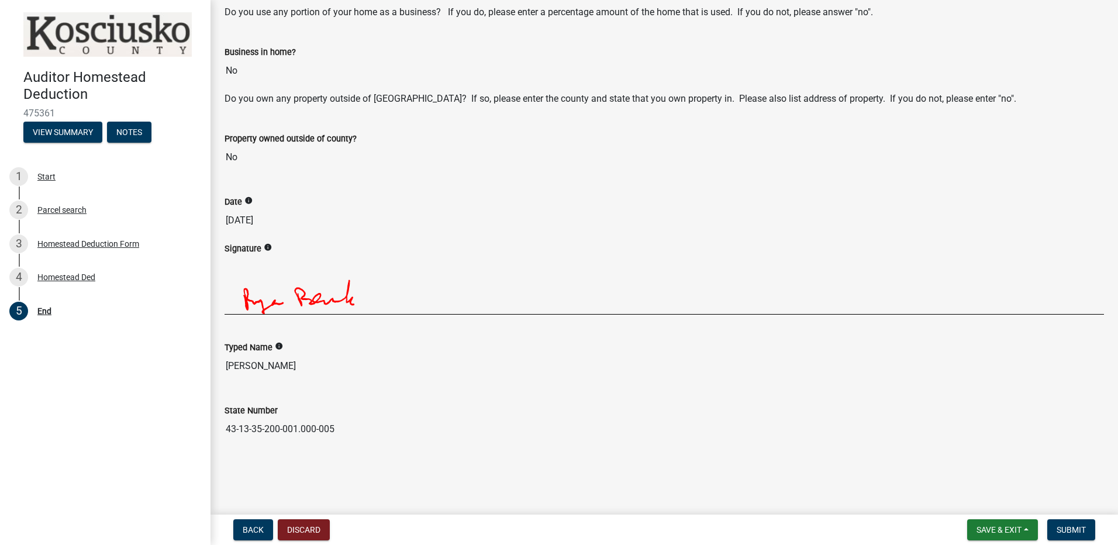
scroll to position [818, 0]
click at [1074, 526] on span "Submit" at bounding box center [1071, 529] width 29 height 9
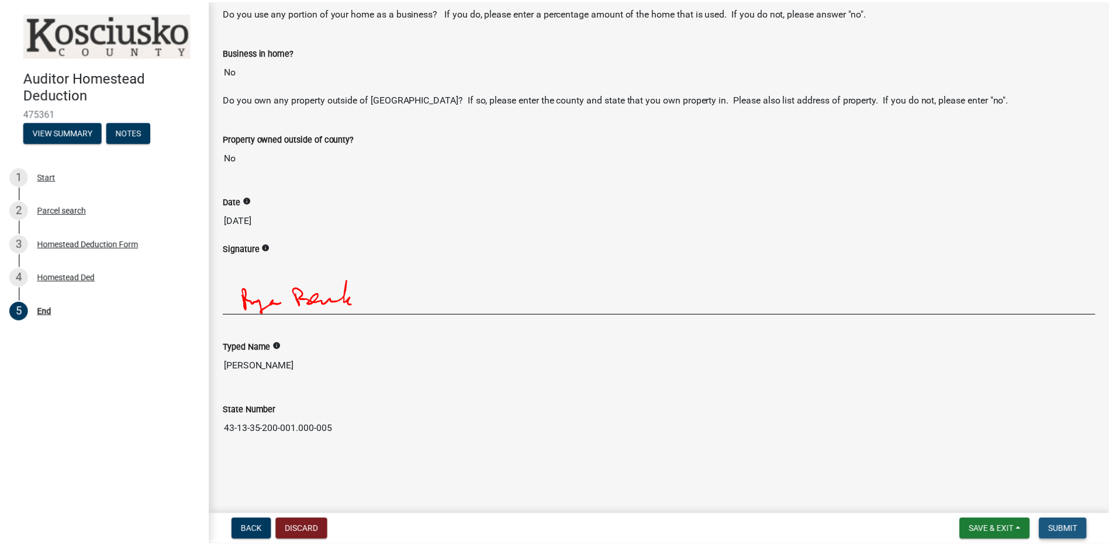
scroll to position [0, 0]
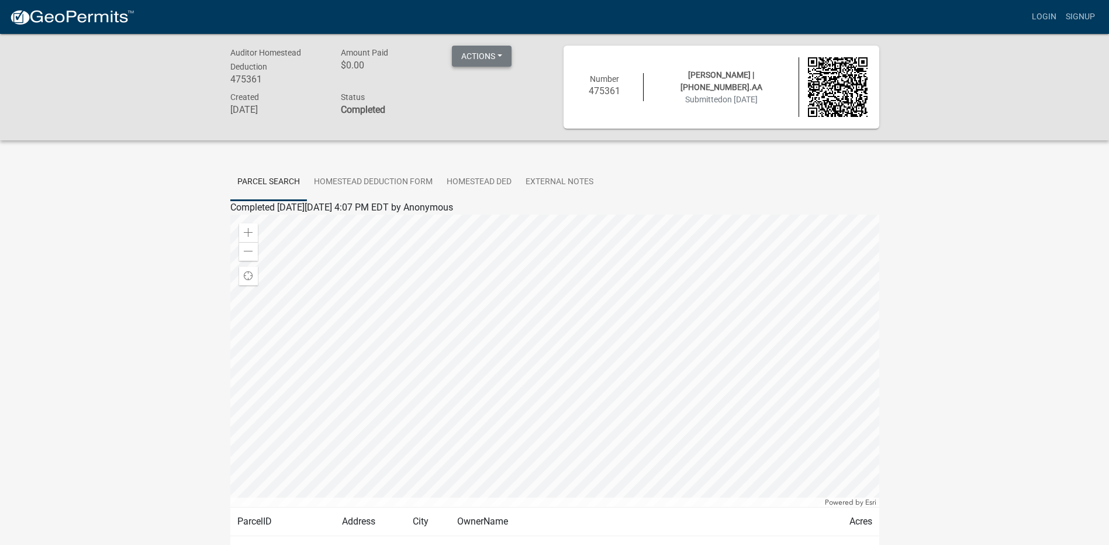
click at [503, 55] on button "Actions" at bounding box center [482, 56] width 60 height 21
click at [502, 88] on link "Printer Friendly" at bounding box center [499, 87] width 94 height 28
